Goal: Transaction & Acquisition: Purchase product/service

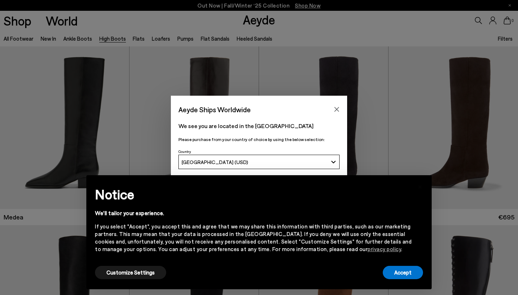
click at [423, 286] on div "× Notice We'll tailor your experience. If you select "Accept", you accept this …" at bounding box center [259, 232] width 340 height 108
click at [414, 276] on button "Accept" at bounding box center [403, 272] width 40 height 13
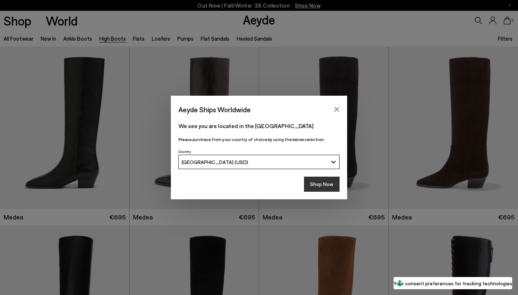
click at [330, 183] on button "Shop Now" at bounding box center [322, 184] width 36 height 15
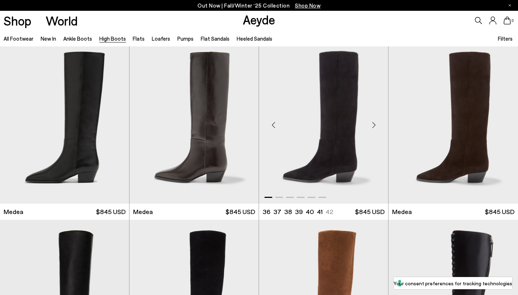
scroll to position [6, 0]
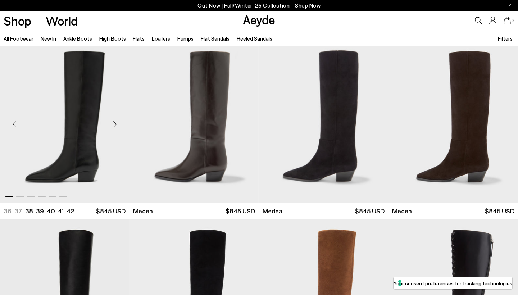
click at [114, 122] on div "Next slide" at bounding box center [115, 125] width 22 height 22
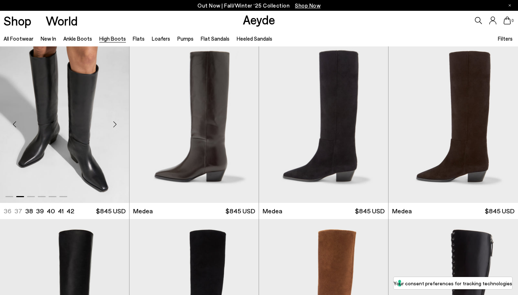
click at [114, 122] on div "Next slide" at bounding box center [115, 125] width 22 height 22
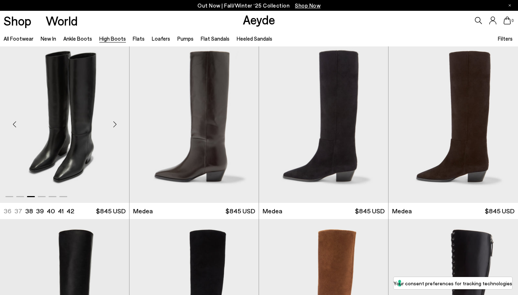
click at [114, 122] on div "Next slide" at bounding box center [115, 125] width 22 height 22
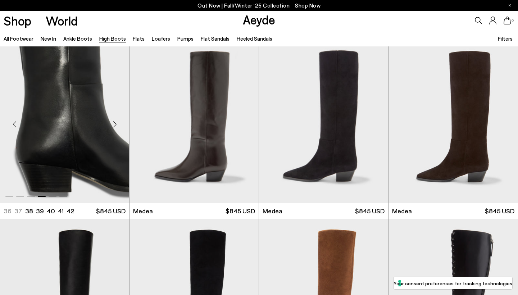
click at [114, 122] on div "Next slide" at bounding box center [115, 125] width 22 height 22
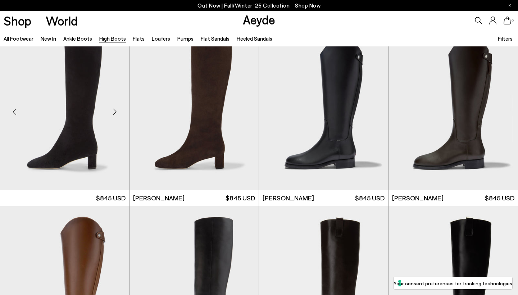
scroll to position [1270, 0]
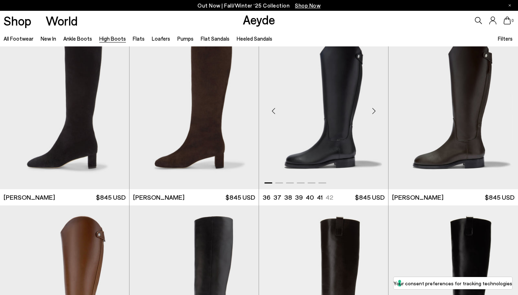
click at [373, 108] on div "Next slide" at bounding box center [374, 111] width 22 height 22
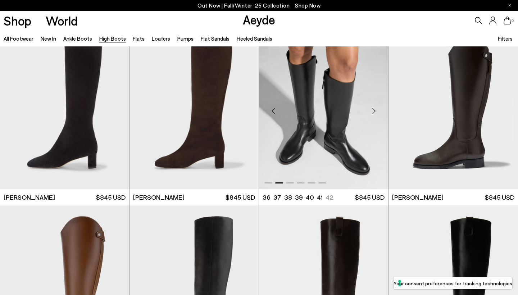
click at [373, 108] on div "Next slide" at bounding box center [374, 111] width 22 height 22
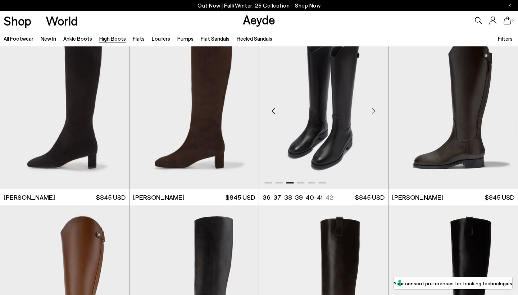
click at [373, 108] on div "Next slide" at bounding box center [374, 111] width 22 height 22
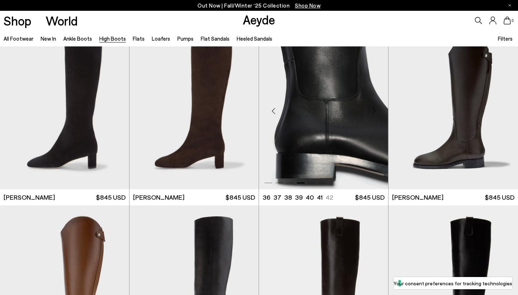
click at [373, 108] on div "Next slide" at bounding box center [374, 111] width 22 height 22
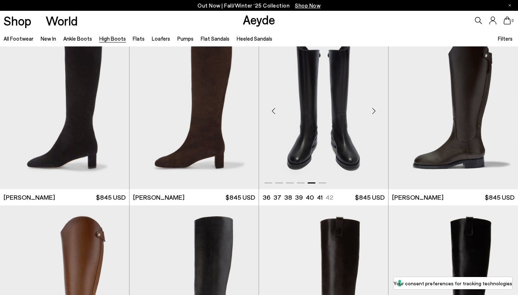
click at [373, 108] on div "Next slide" at bounding box center [374, 111] width 22 height 22
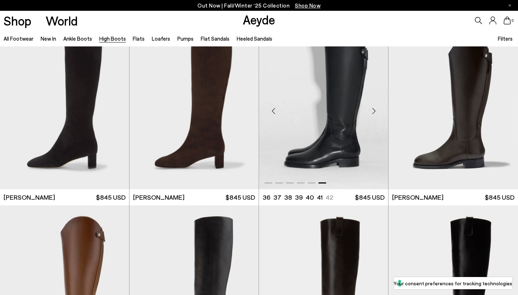
click at [373, 108] on div "Next slide" at bounding box center [374, 111] width 22 height 22
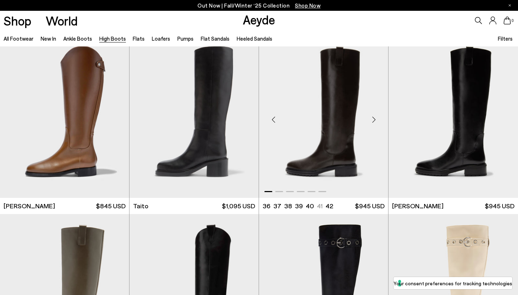
scroll to position [1443, 0]
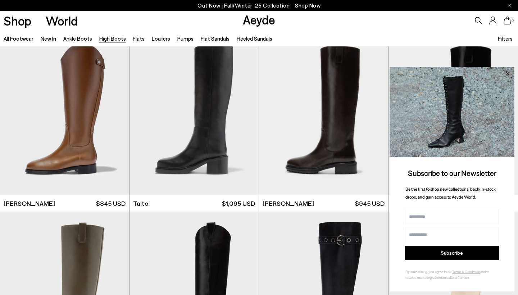
click at [507, 73] on icon at bounding box center [507, 73] width 9 height 9
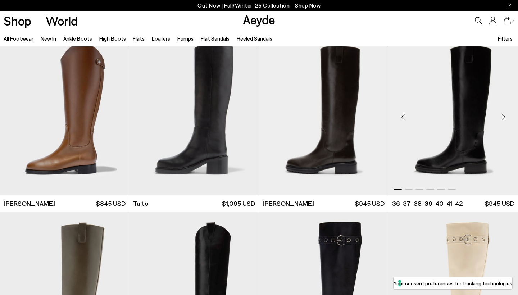
click at [502, 115] on div "Next slide" at bounding box center [504, 117] width 22 height 22
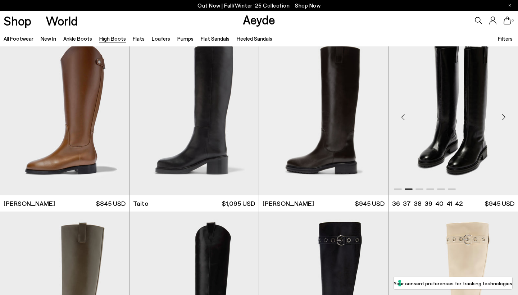
click at [502, 115] on div "Next slide" at bounding box center [504, 117] width 22 height 22
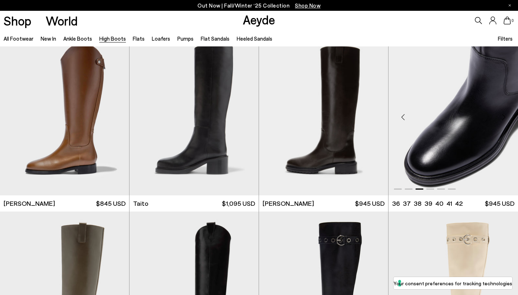
click at [502, 115] on div "Next slide" at bounding box center [504, 117] width 22 height 22
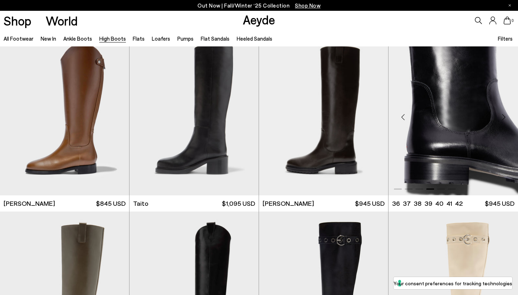
click at [502, 115] on div "Next slide" at bounding box center [504, 117] width 22 height 22
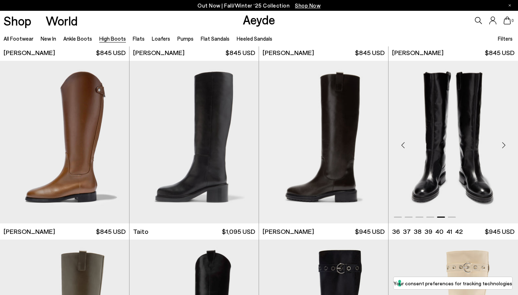
scroll to position [1416, 0]
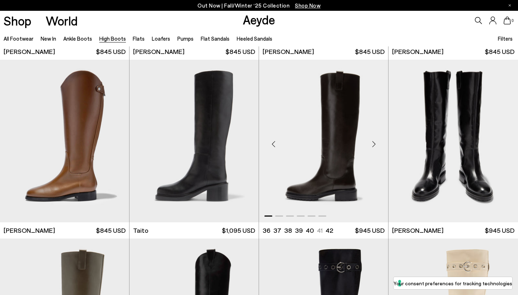
click at [374, 143] on div "Next slide" at bounding box center [374, 144] width 22 height 22
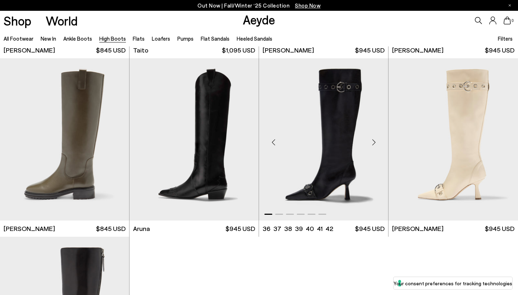
scroll to position [1594, 0]
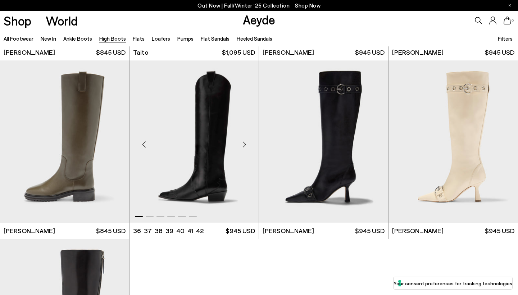
click at [246, 144] on div "Next slide" at bounding box center [245, 145] width 22 height 22
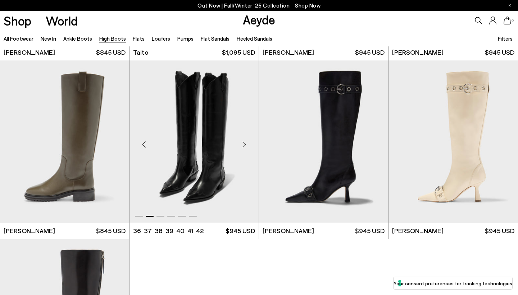
click at [246, 144] on div "Next slide" at bounding box center [245, 145] width 22 height 22
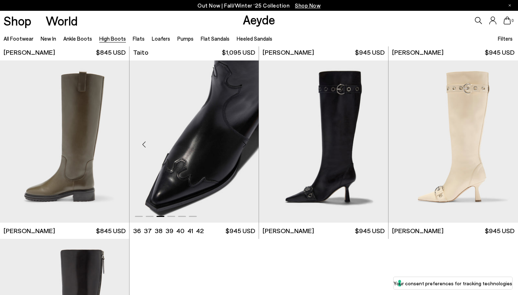
click at [246, 144] on div "Next slide" at bounding box center [245, 145] width 22 height 22
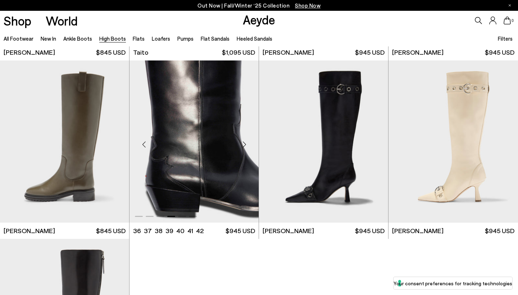
click at [167, 145] on img "4 / 6" at bounding box center [194, 141] width 129 height 162
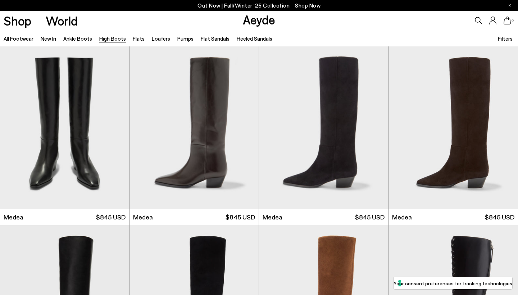
scroll to position [0, 0]
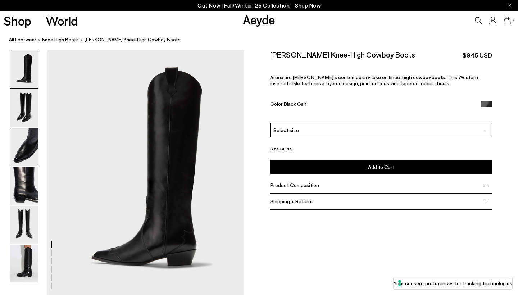
click at [22, 146] on img at bounding box center [24, 147] width 28 height 38
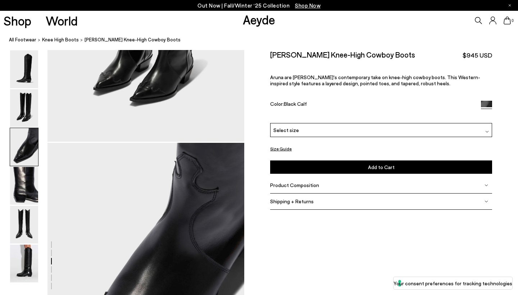
scroll to position [510, 0]
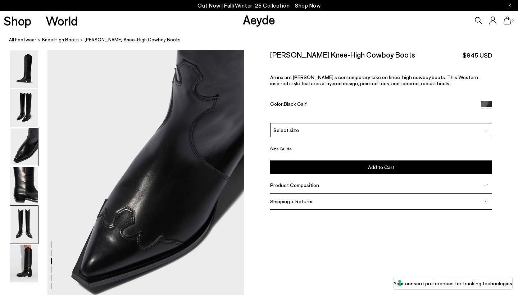
click at [24, 212] on img at bounding box center [24, 225] width 28 height 38
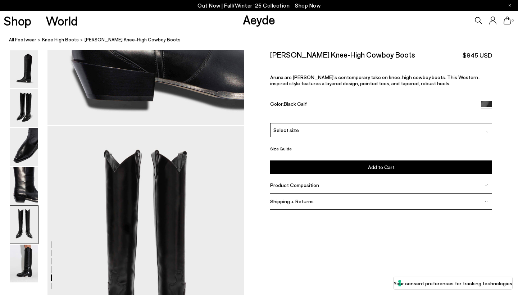
scroll to position [1037, 0]
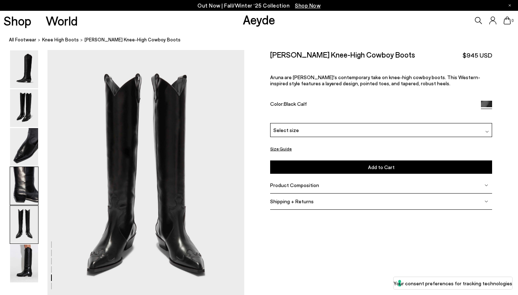
click at [22, 182] on img at bounding box center [24, 186] width 28 height 38
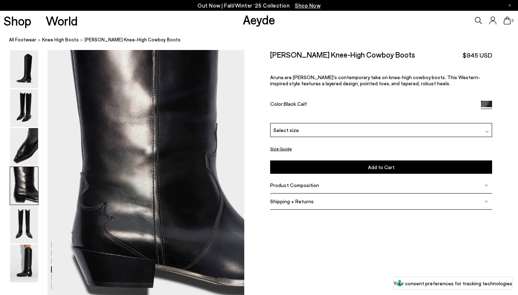
scroll to position [774, 0]
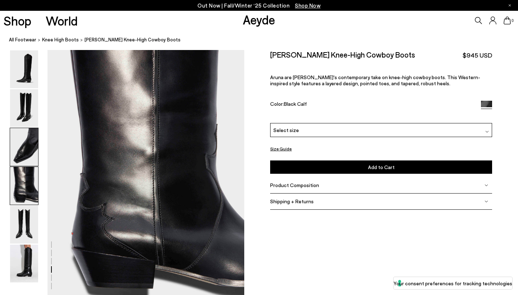
click at [22, 155] on img at bounding box center [24, 147] width 28 height 38
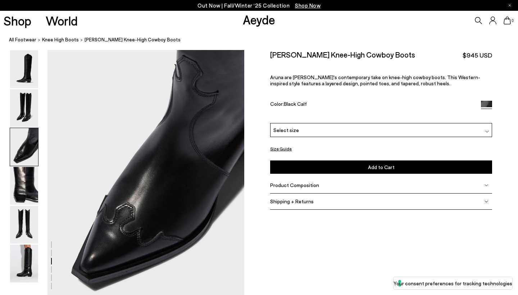
scroll to position [510, 0]
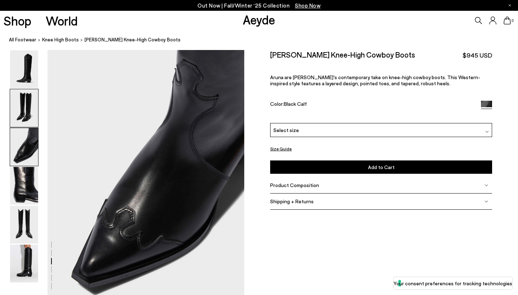
click at [18, 95] on img at bounding box center [24, 108] width 28 height 38
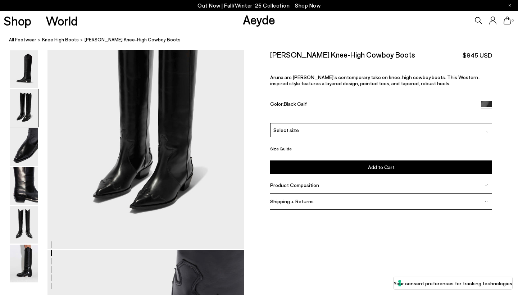
scroll to position [246, 0]
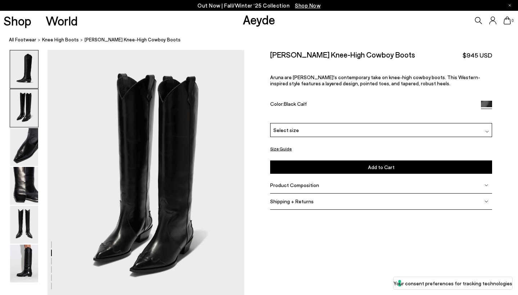
click at [21, 80] on img at bounding box center [24, 69] width 28 height 38
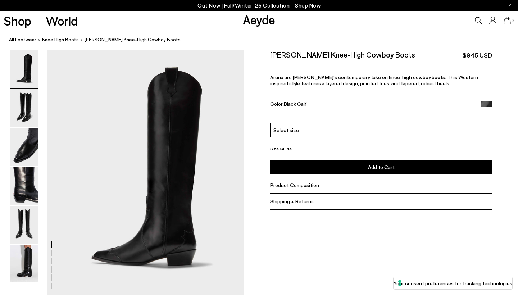
scroll to position [0, 0]
